Goal: Task Accomplishment & Management: Manage account settings

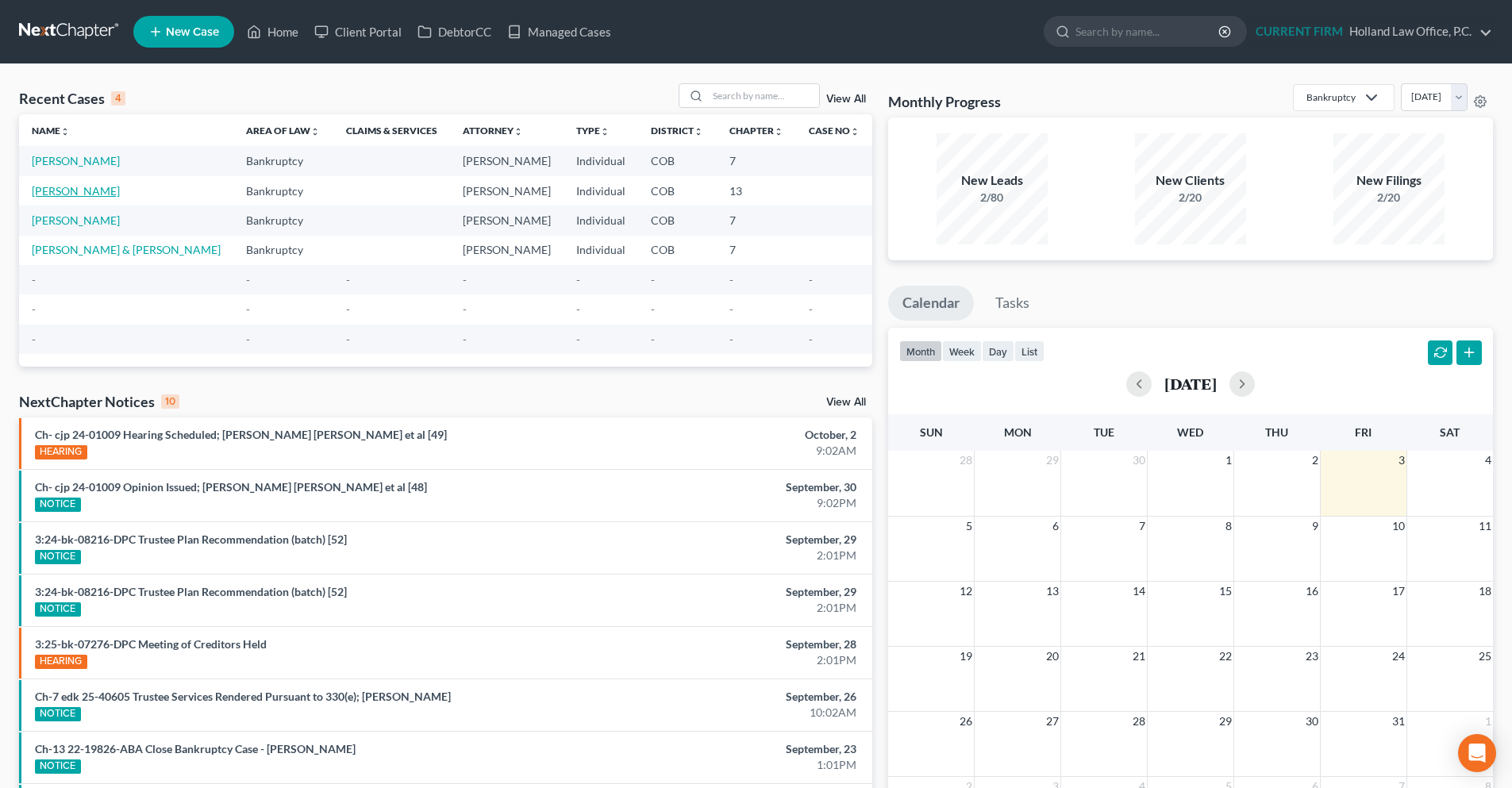
click at [93, 196] on link "Lee, Christopher" at bounding box center [76, 190] width 88 height 14
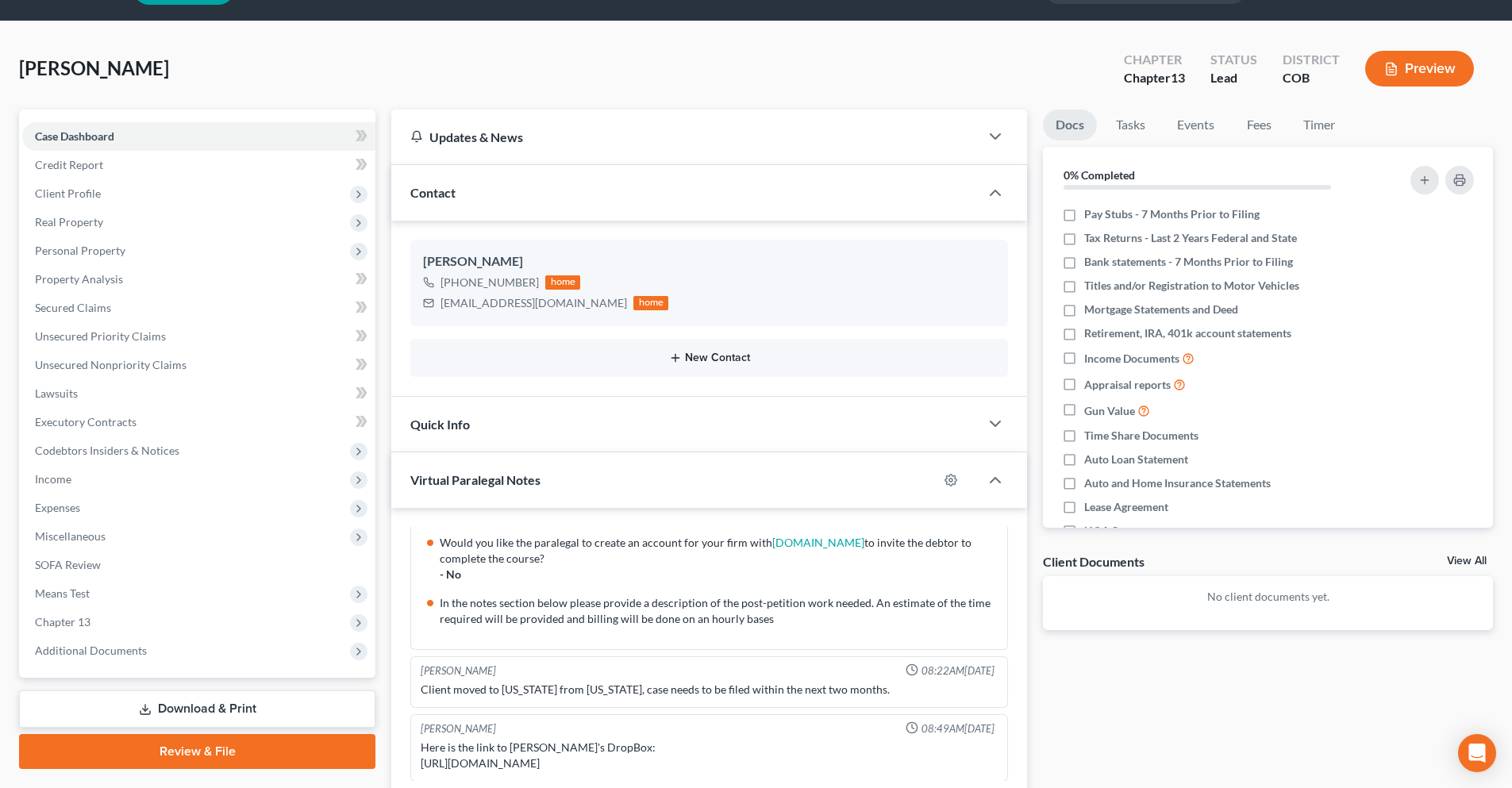
scroll to position [80, 0]
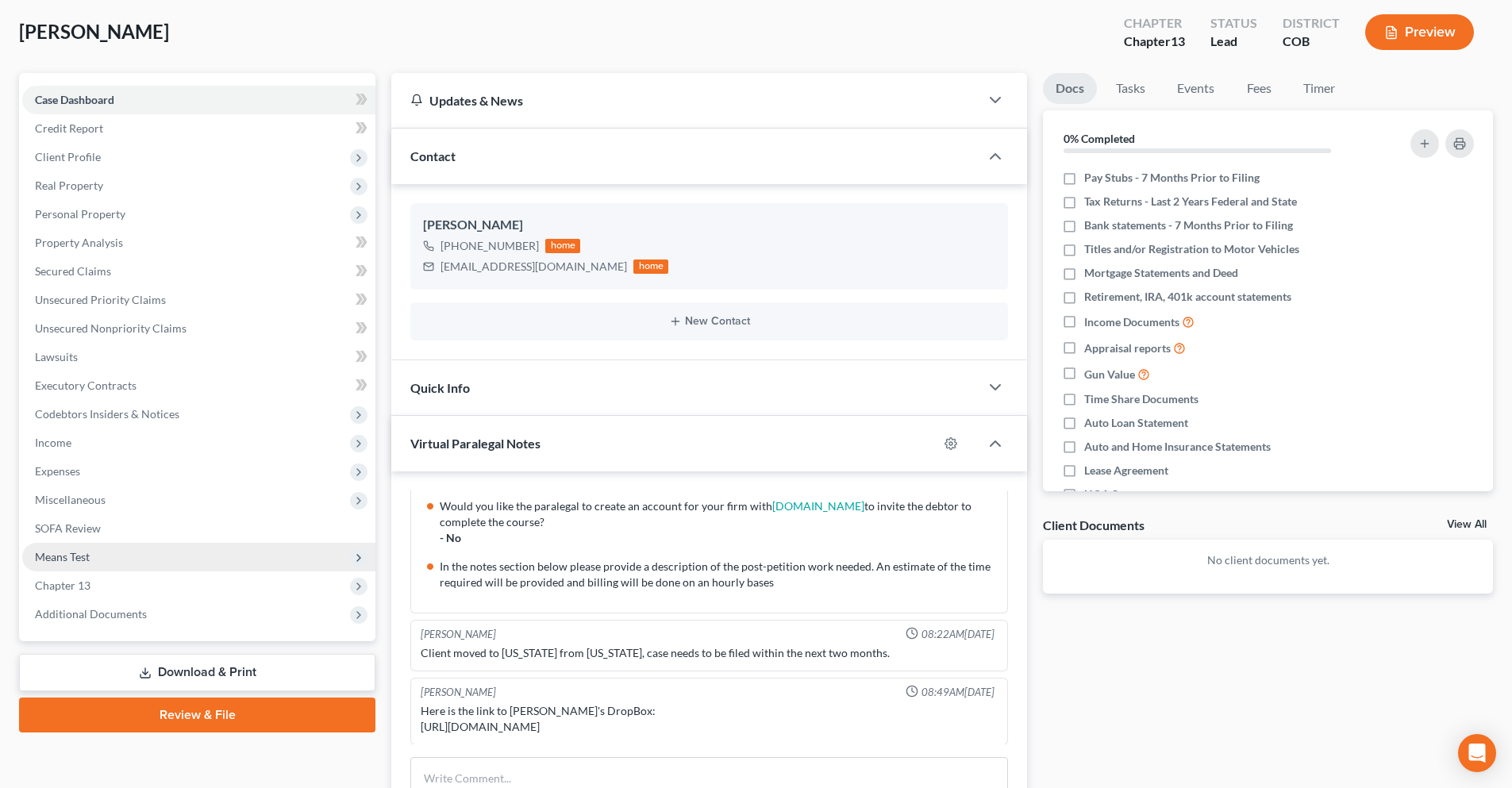
click at [60, 558] on span "Means Test" at bounding box center [62, 556] width 55 height 14
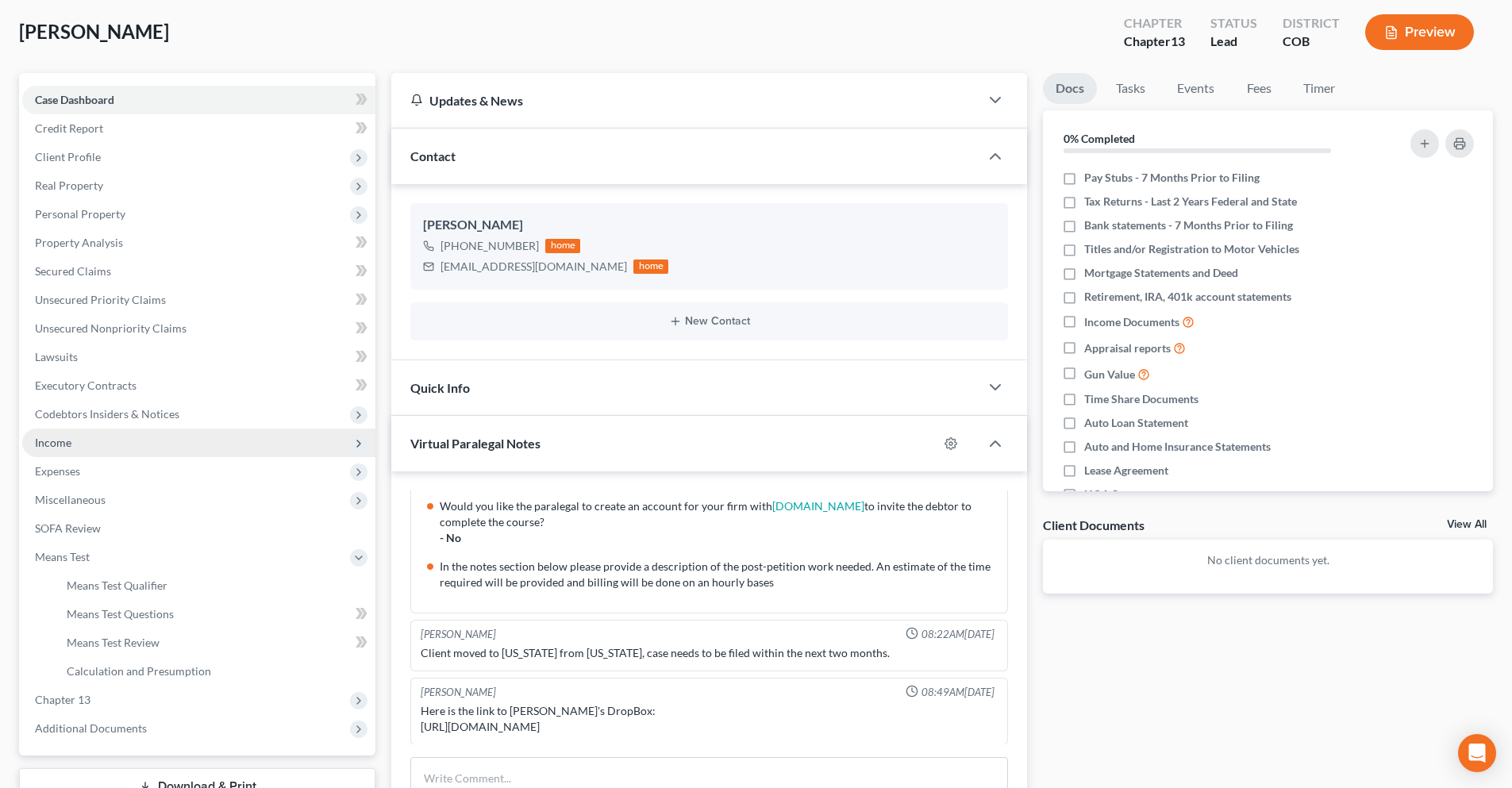
drag, startPoint x: 54, startPoint y: 440, endPoint x: 76, endPoint y: 440, distance: 22.0
click at [54, 440] on span "Income" at bounding box center [53, 442] width 37 height 14
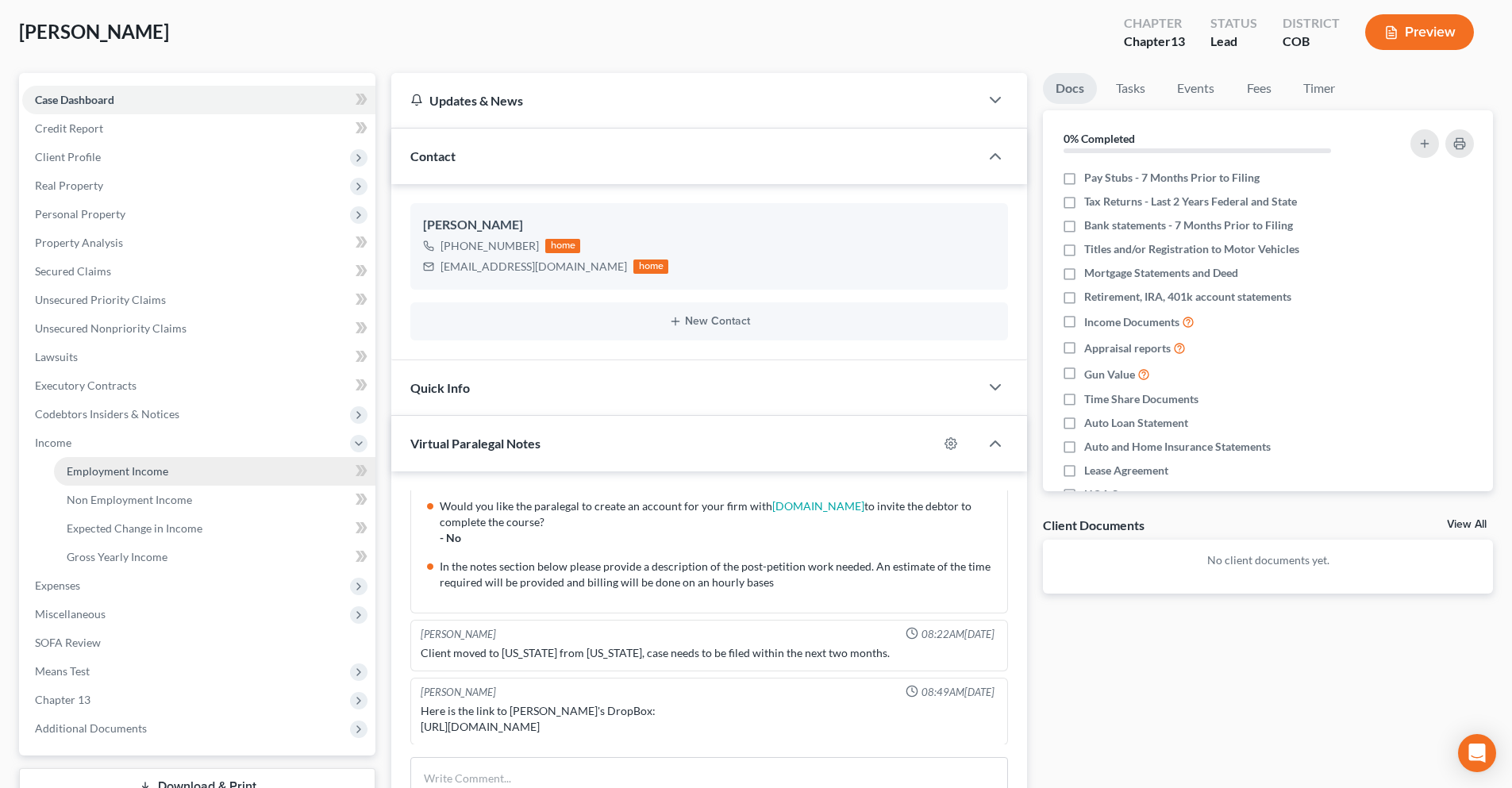
click at [199, 473] on link "Employment Income" at bounding box center [215, 472] width 321 height 29
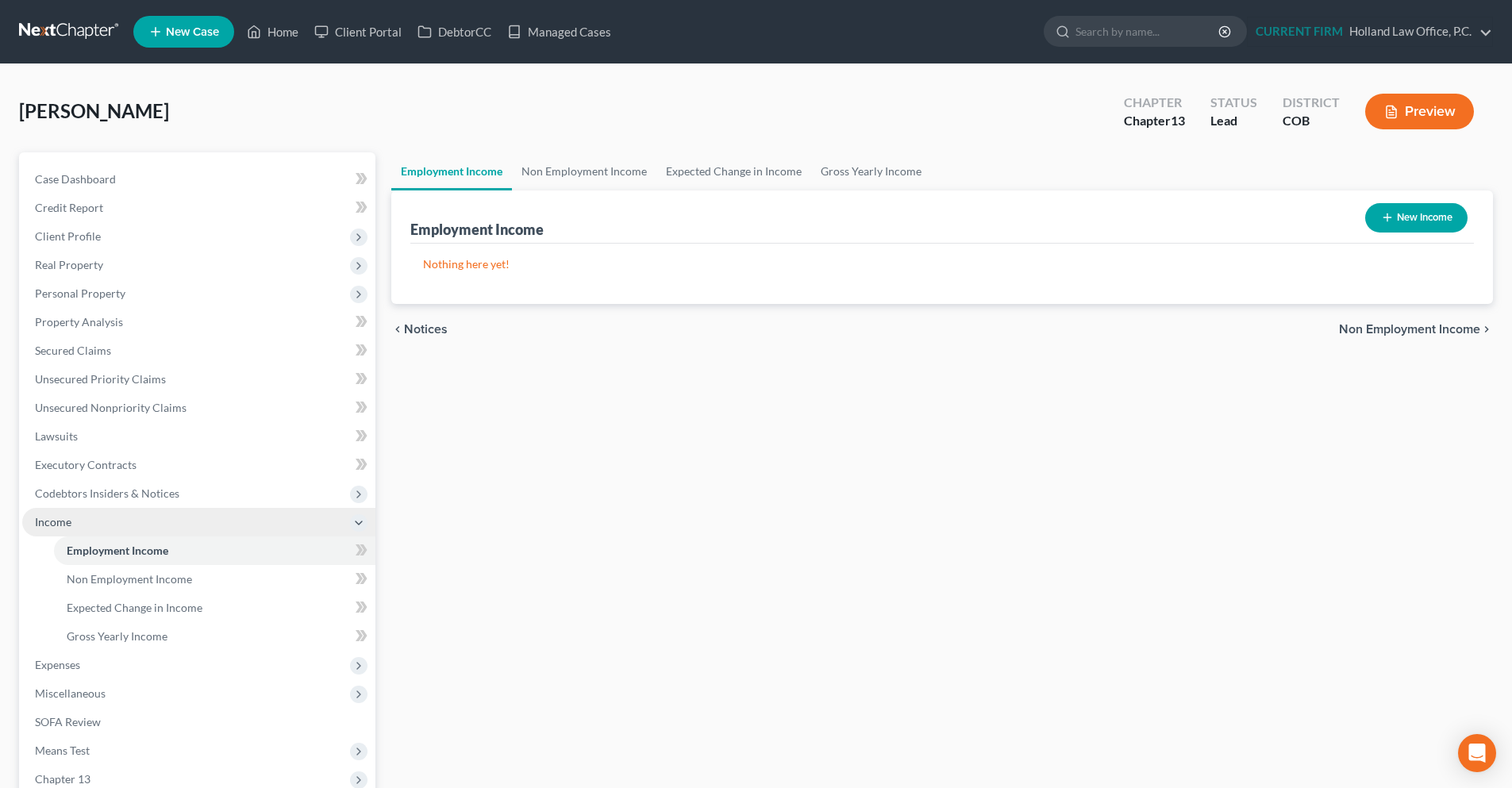
click at [48, 520] on span "Income" at bounding box center [53, 522] width 37 height 14
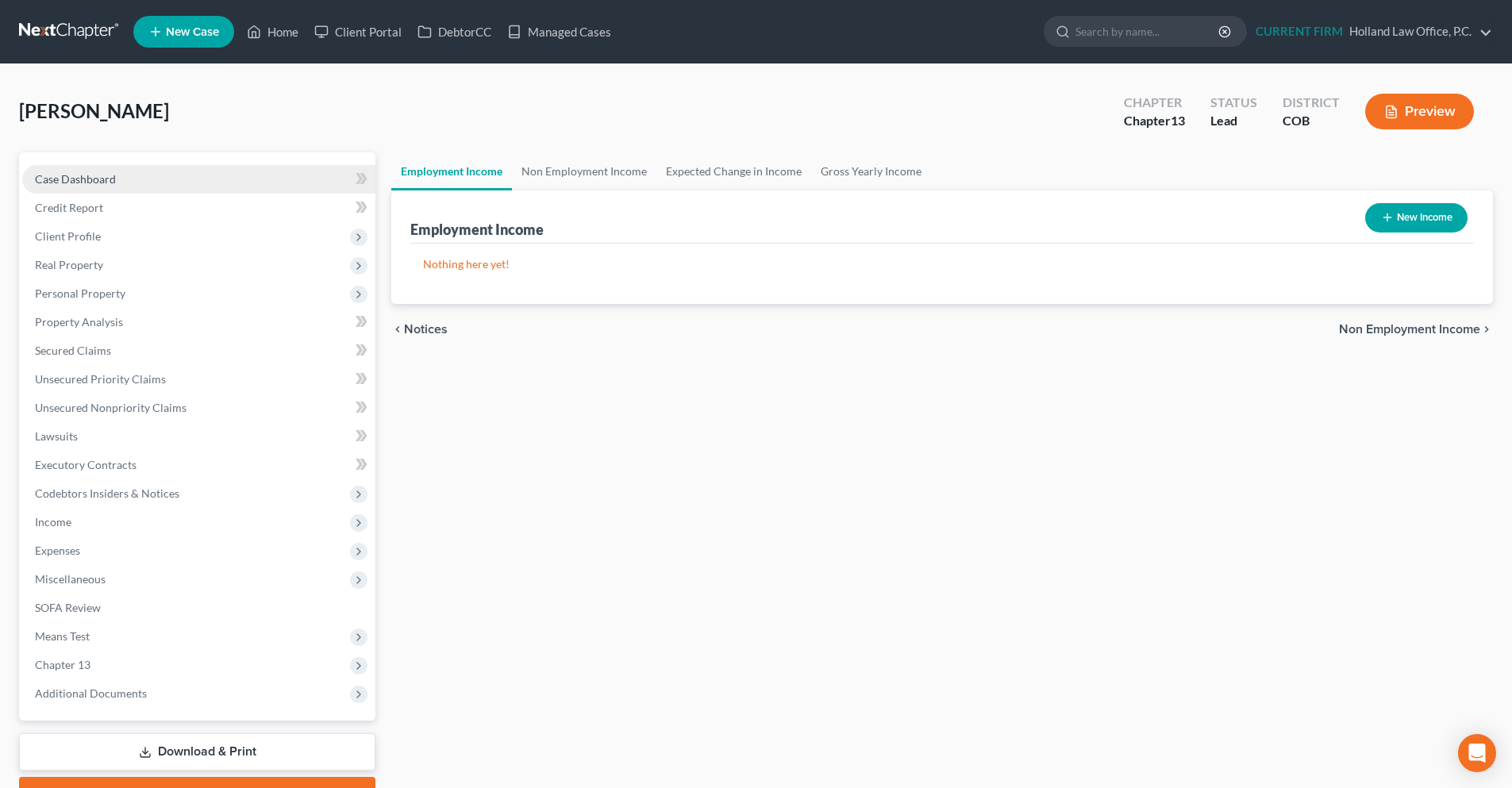
click at [111, 191] on link "Case Dashboard" at bounding box center [199, 180] width 353 height 29
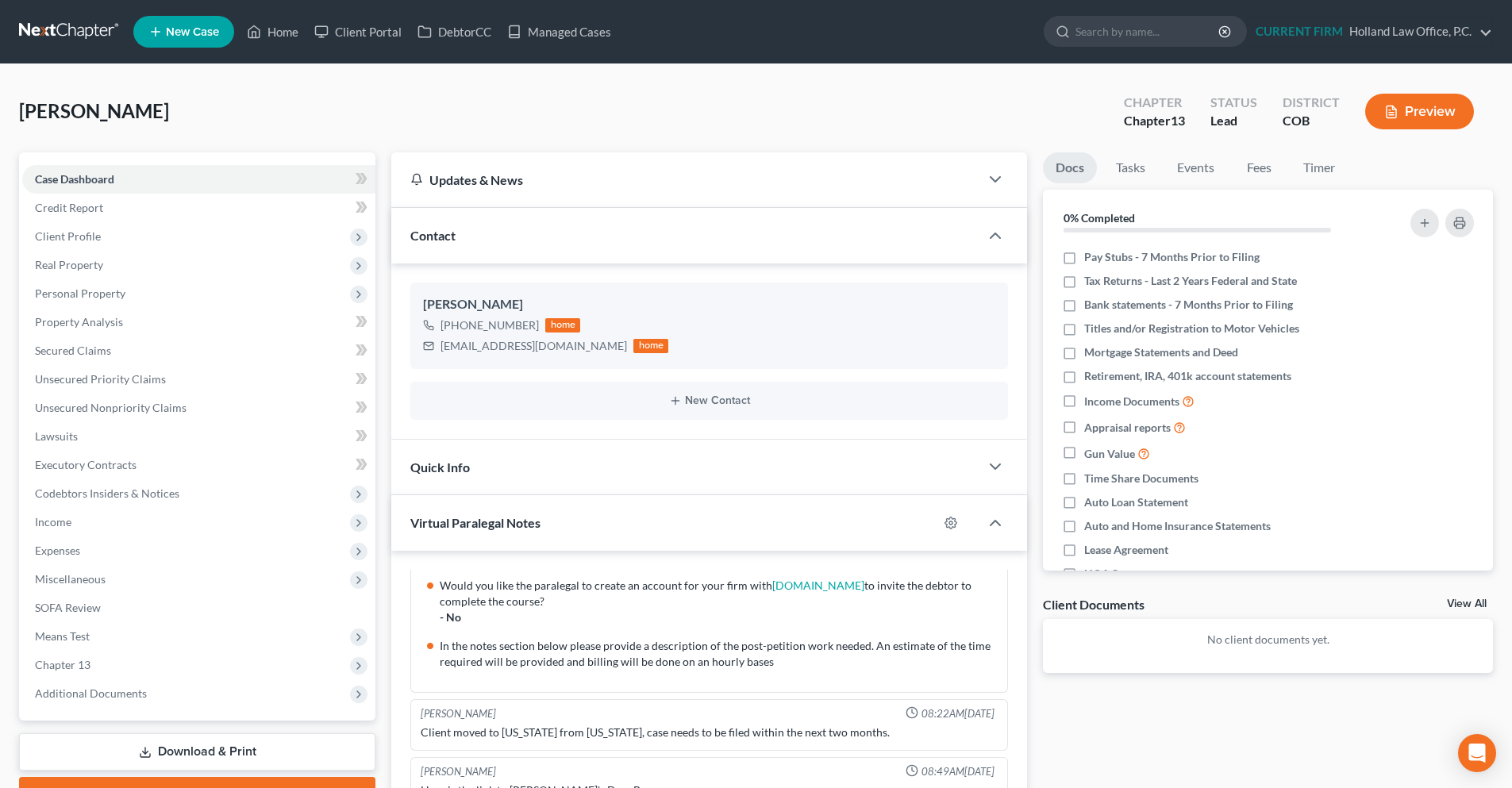
scroll to position [80, 0]
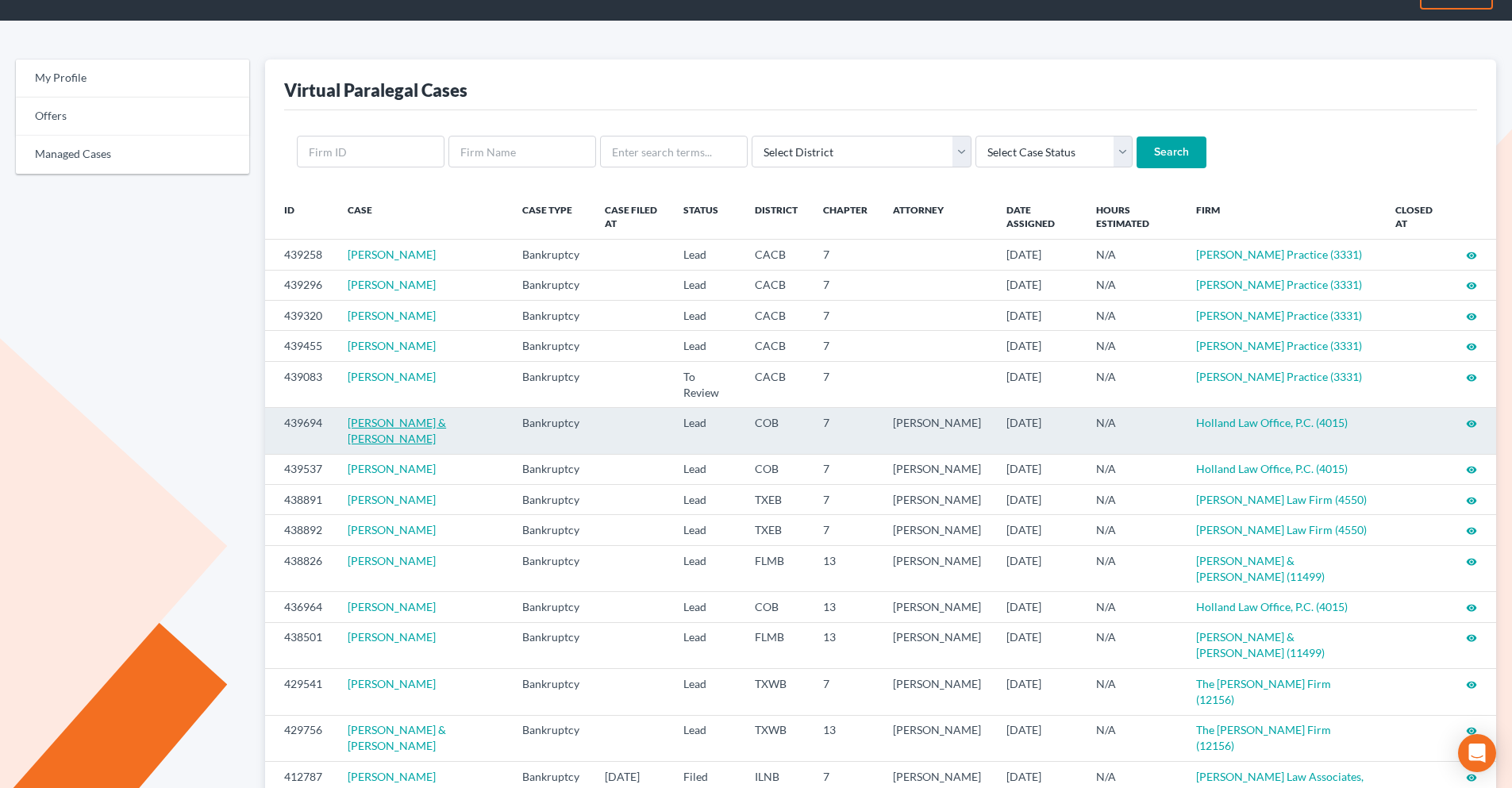
scroll to position [80, 0]
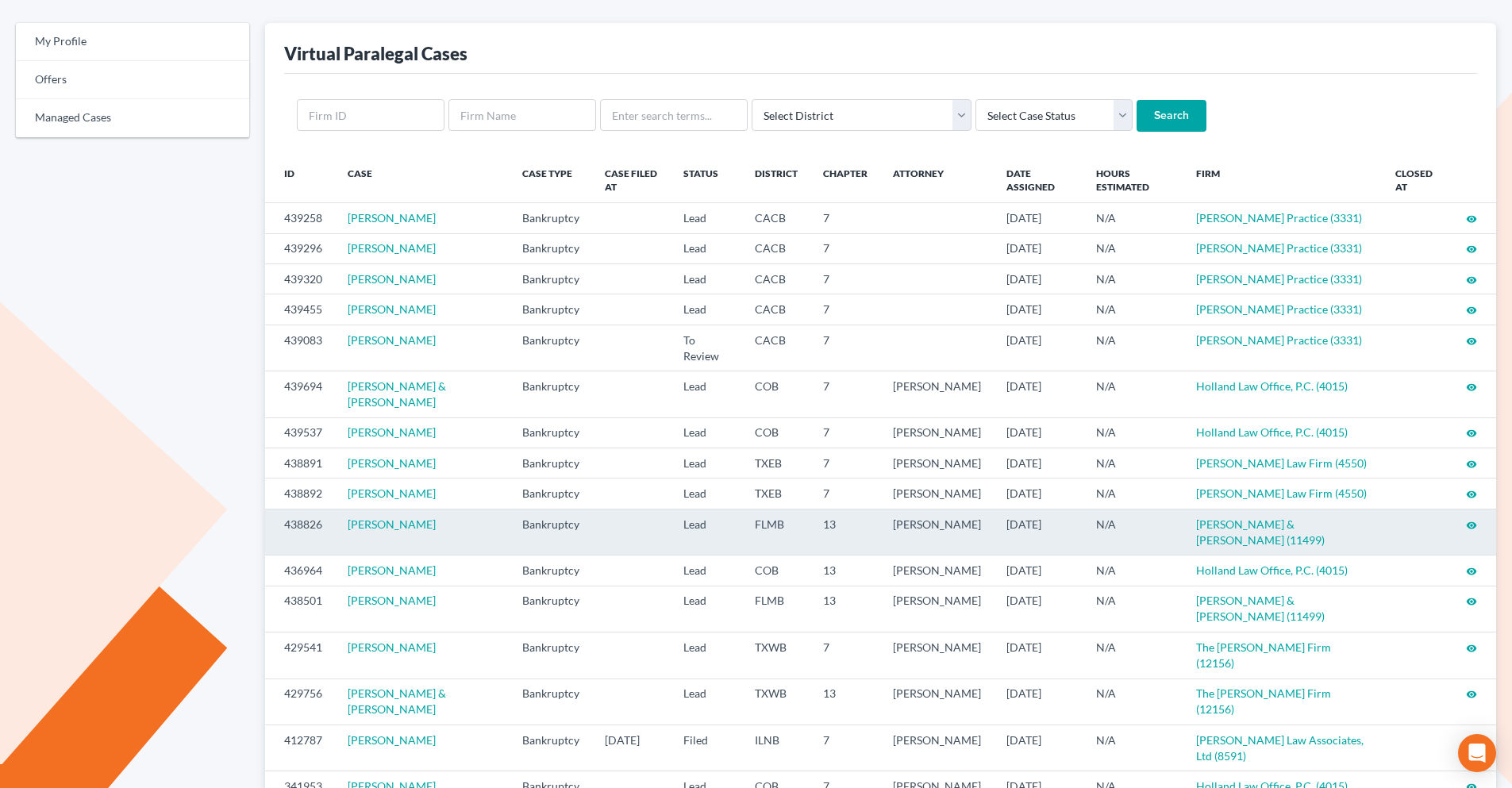
click at [1474, 522] on icon "visibility" at bounding box center [1471, 526] width 11 height 11
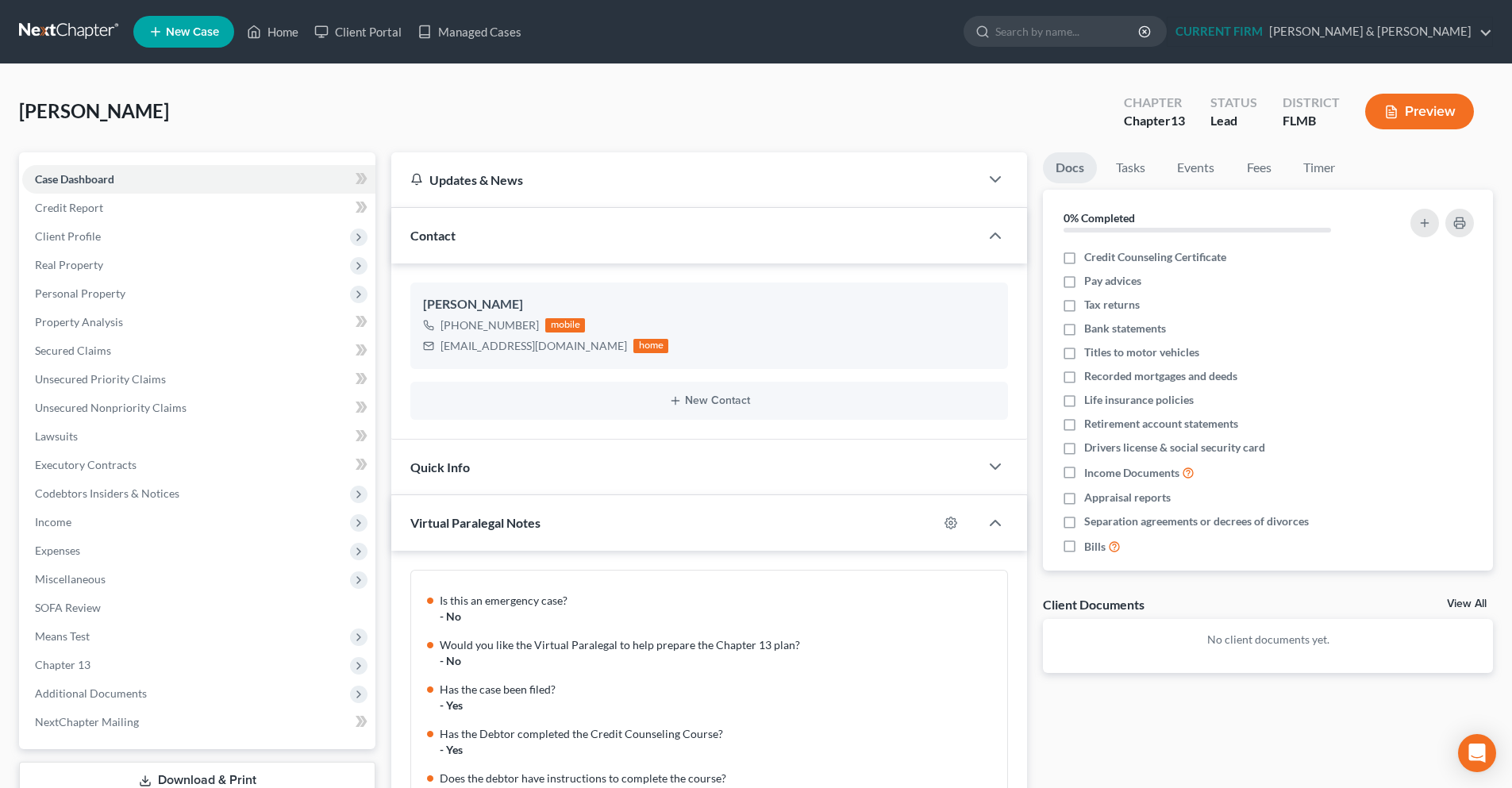
scroll to position [283, 0]
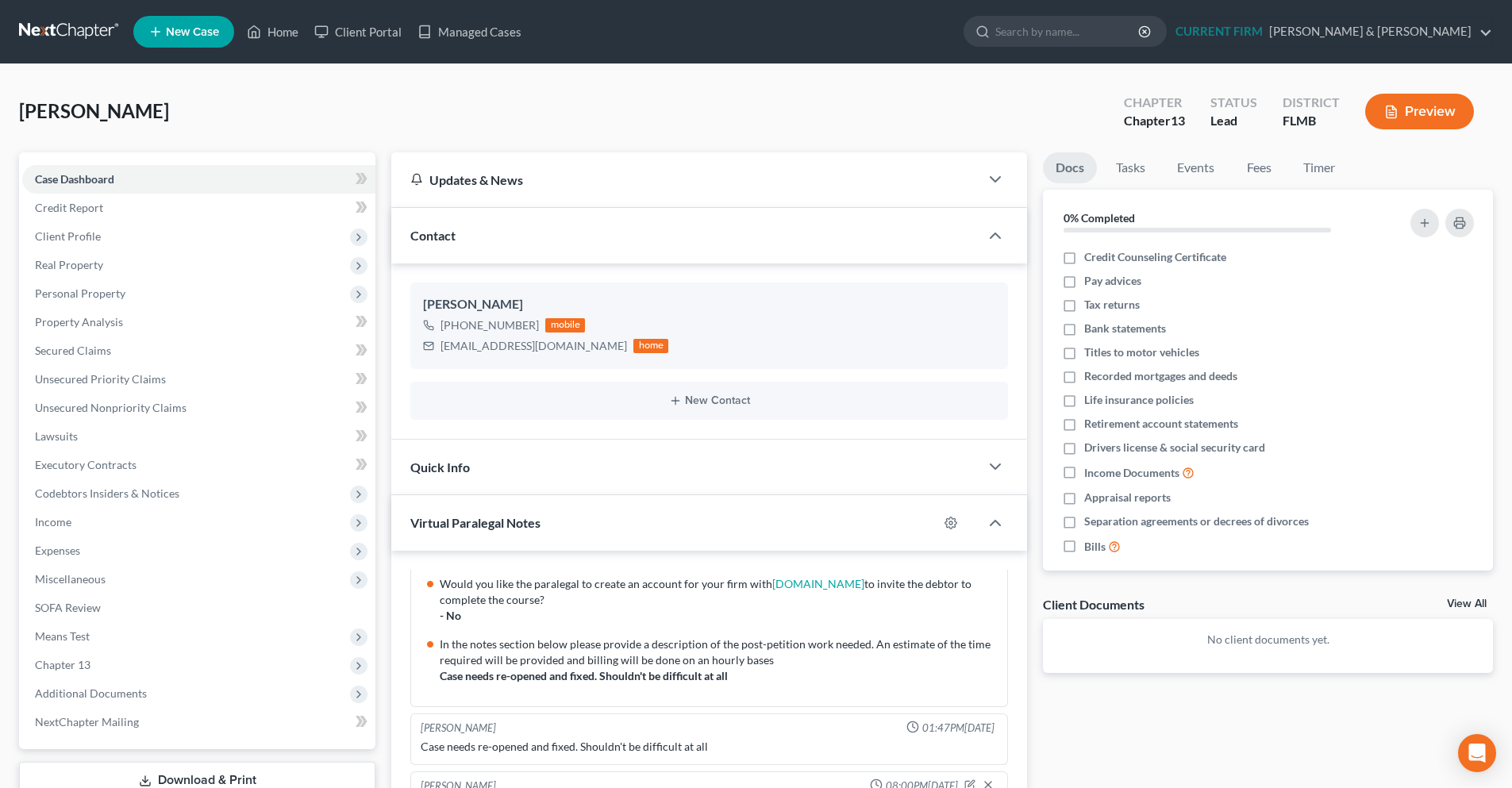
click at [68, 28] on link at bounding box center [70, 32] width 102 height 29
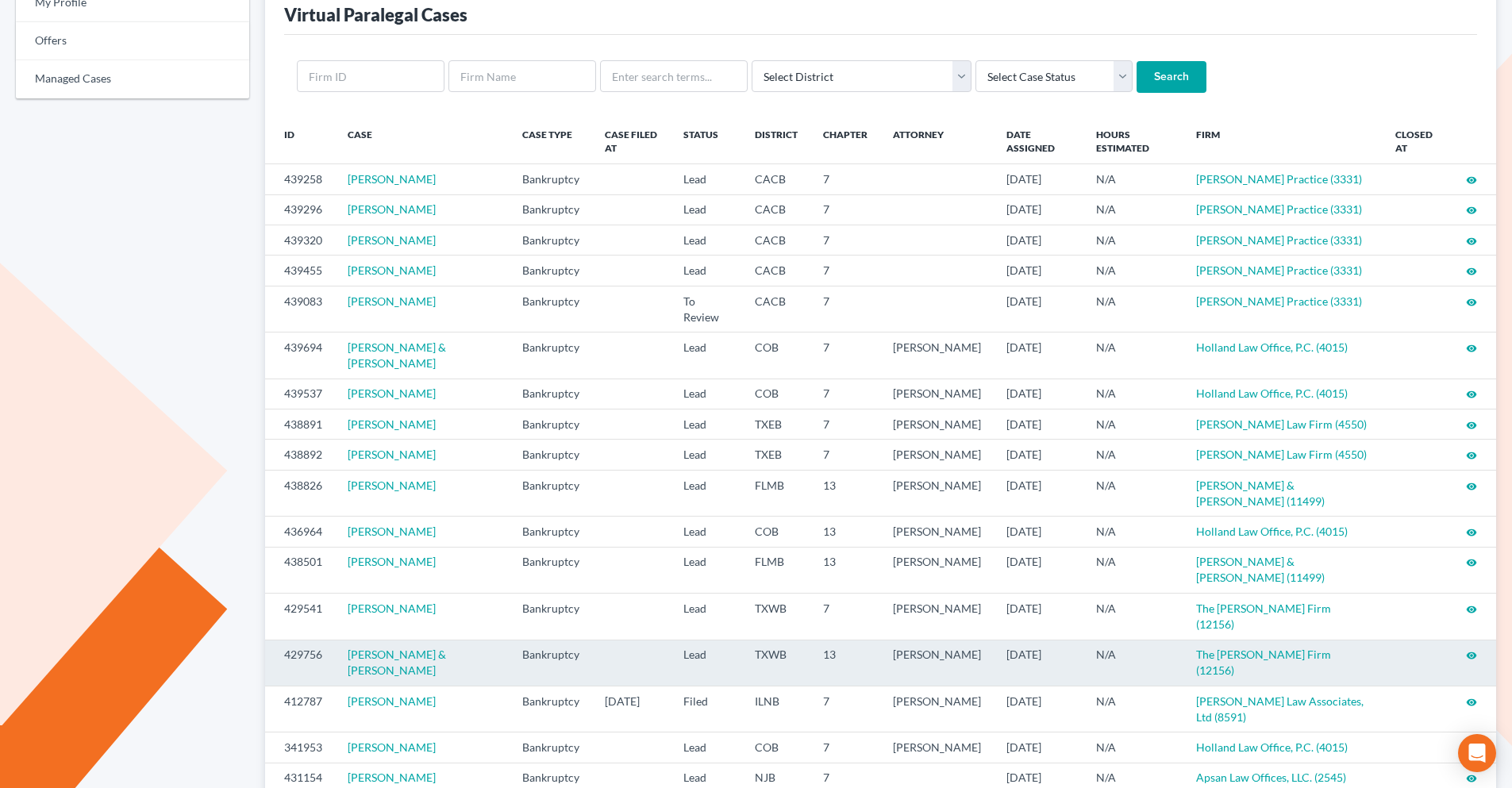
scroll to position [80, 0]
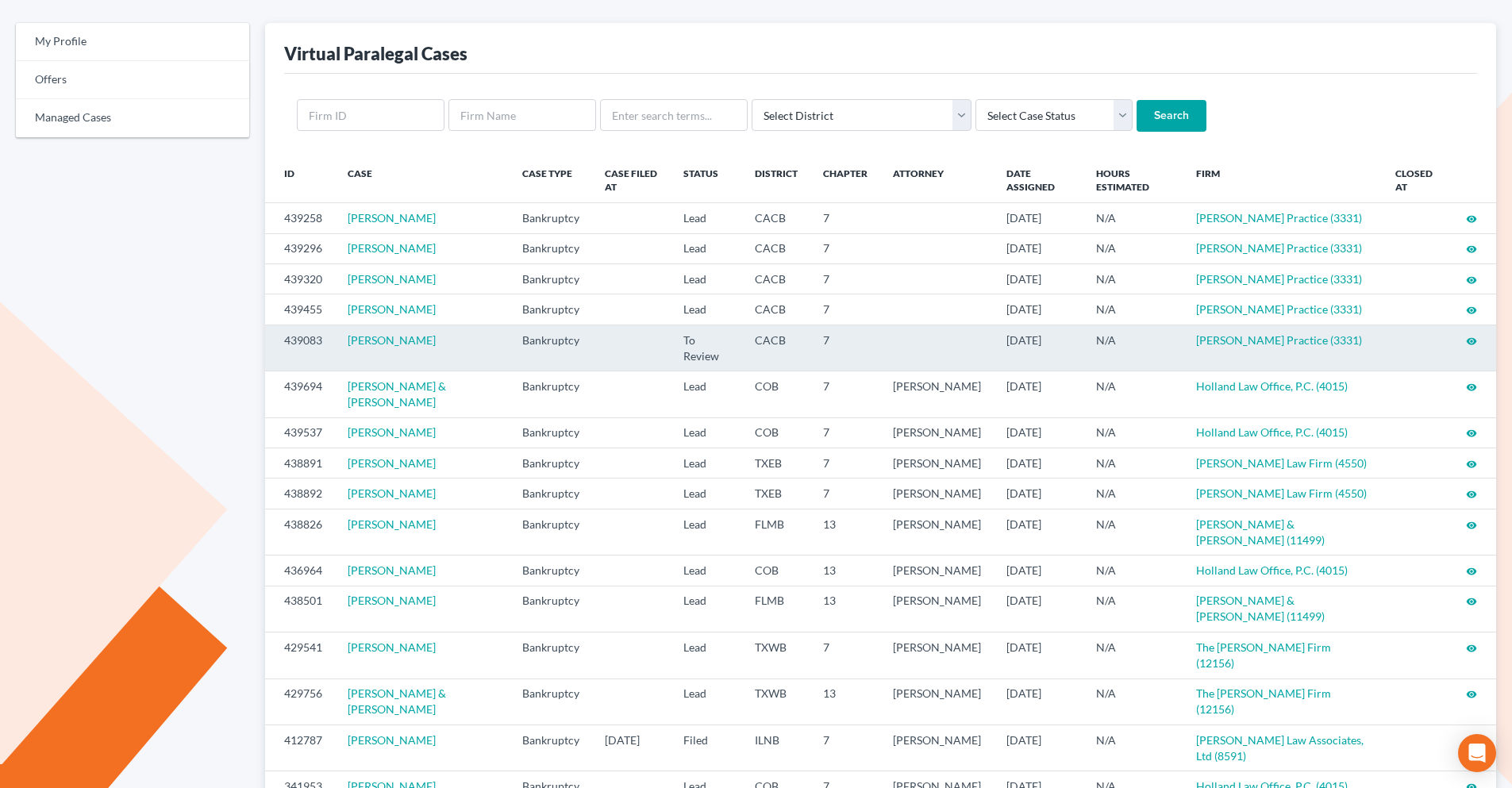
click at [1470, 343] on icon "visibility" at bounding box center [1471, 341] width 11 height 11
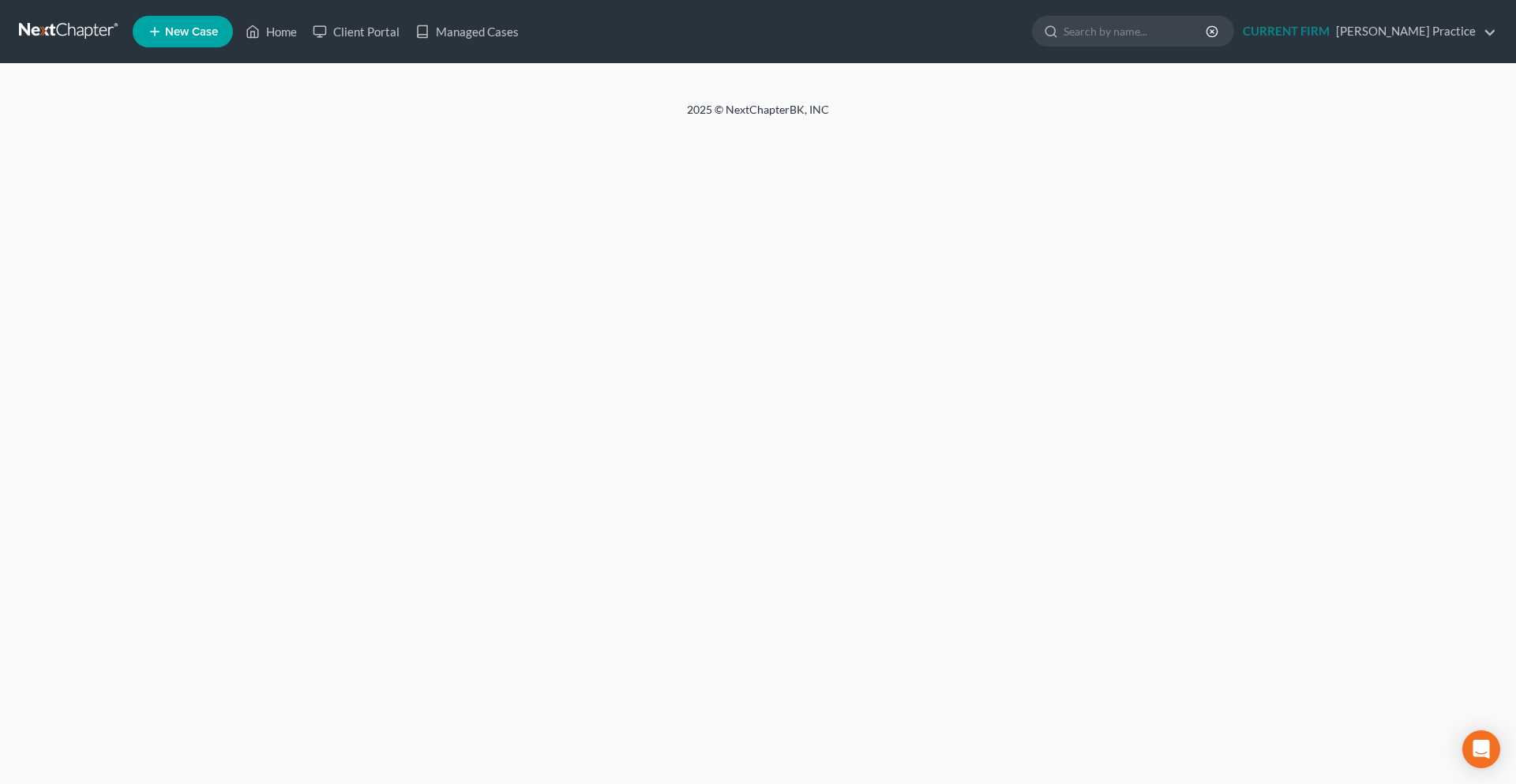
select select "3"
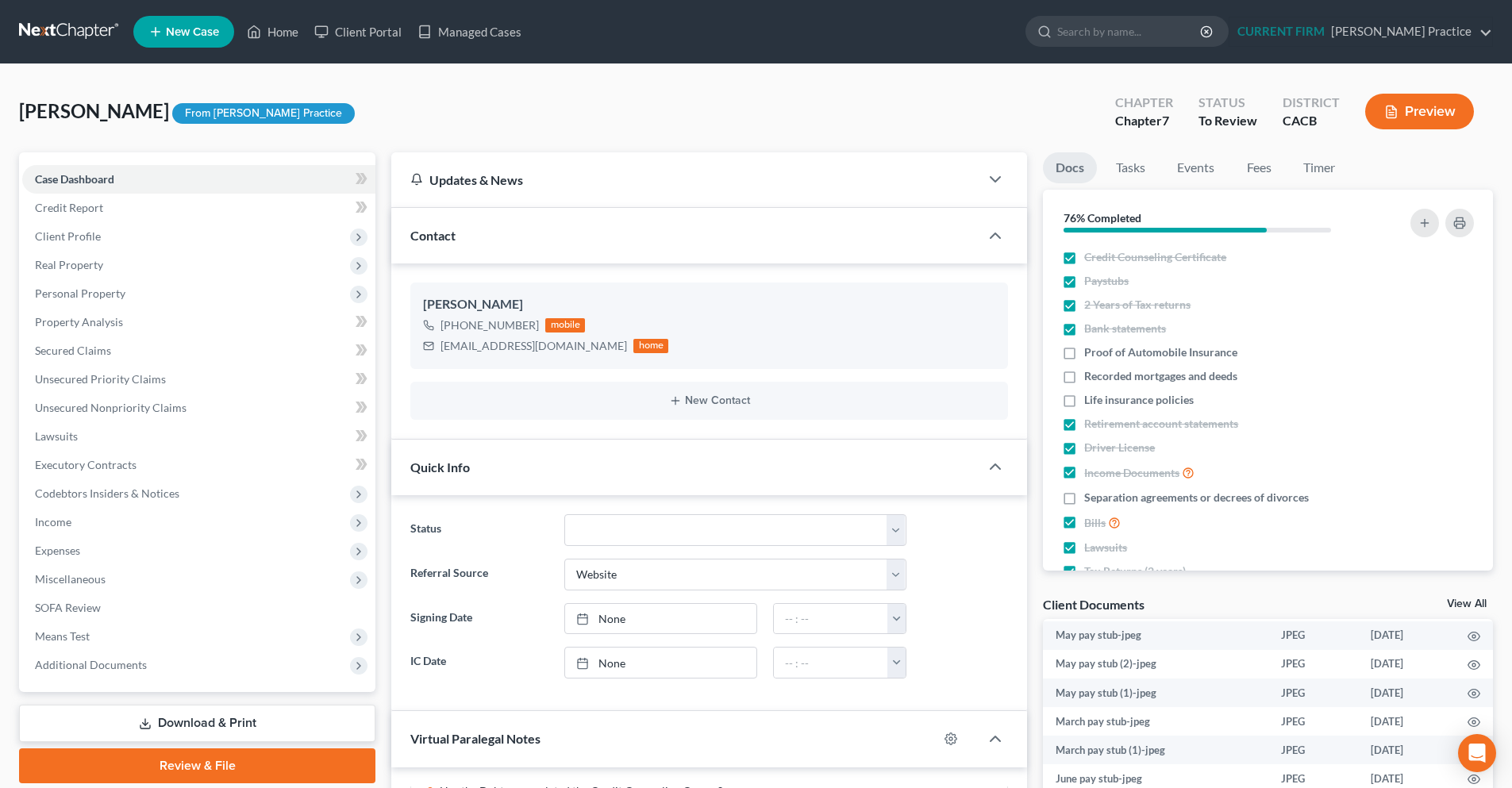
click at [54, 33] on link at bounding box center [70, 32] width 102 height 29
